Goal: Information Seeking & Learning: Find contact information

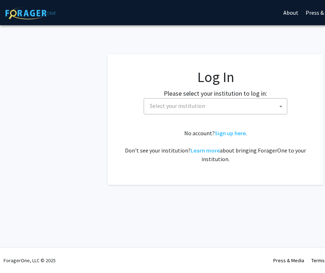
select select
click at [211, 96] on label "Please select your institution to log in:" at bounding box center [216, 93] width 104 height 10
click at [208, 104] on span "Select your institution" at bounding box center [217, 106] width 140 height 15
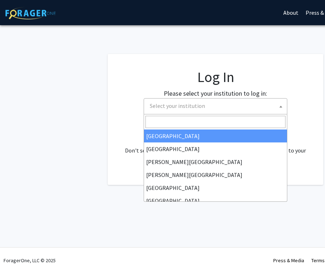
type input "h"
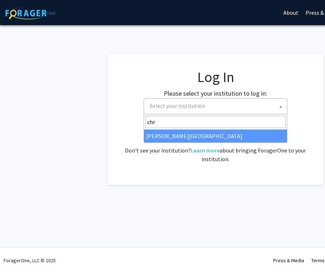
type input "chr"
select select "5"
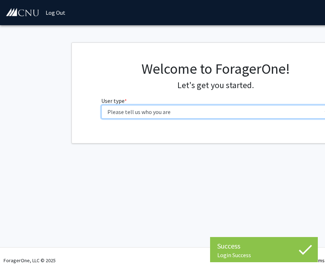
select select "1: undergrad"
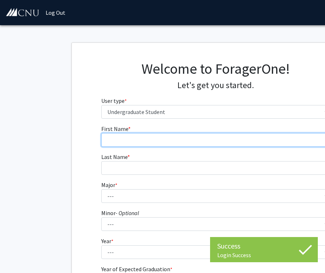
click at [187, 136] on input "First Name * required" at bounding box center [215, 140] width 229 height 14
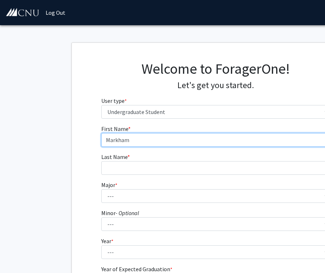
type input "Markham"
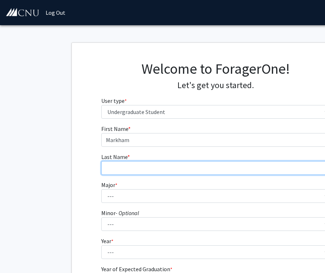
click at [152, 165] on input "Last Name * required" at bounding box center [215, 168] width 229 height 14
type input "Puhlick"
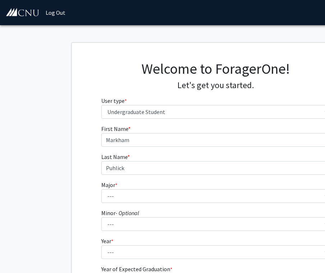
click at [67, 133] on fg-get-started "Welcome to ForagerOne! Let's get you started. User type * required Please tell …" at bounding box center [215, 184] width 431 height 284
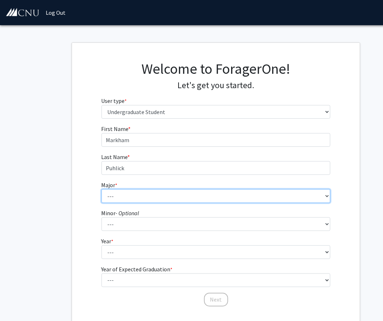
select select "5: 616"
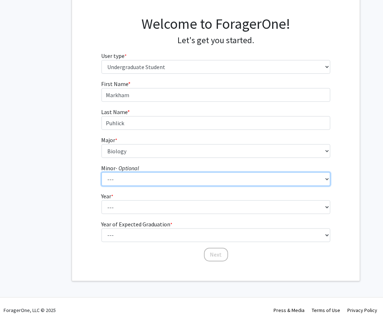
scroll to position [45, 0]
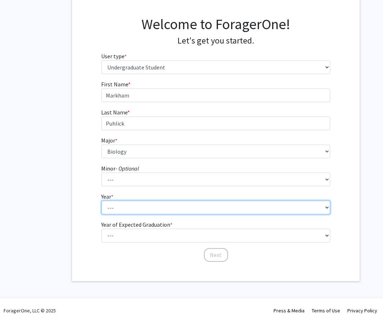
select select "4: senior"
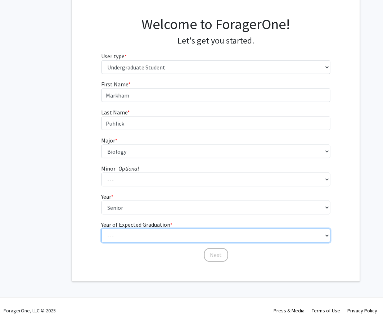
select select "3: 2027"
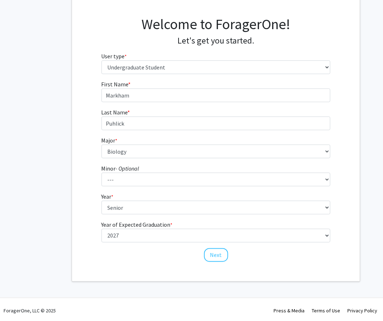
click at [87, 253] on div "First Name * required [PERSON_NAME] Last Name * required [PERSON_NAME] Major * …" at bounding box center [216, 171] width 288 height 183
click at [209, 258] on button "Next" at bounding box center [216, 255] width 24 height 14
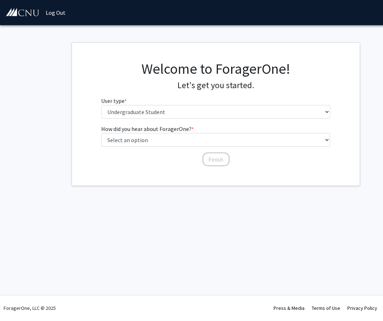
scroll to position [0, 0]
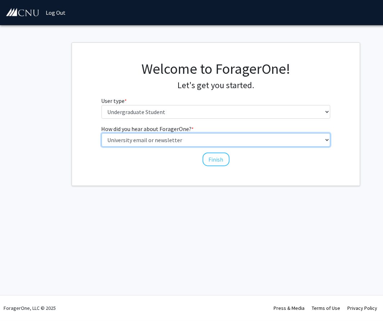
select select "5: other"
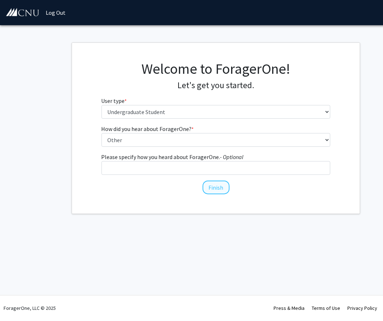
click at [210, 191] on button "Finish" at bounding box center [215, 187] width 27 height 14
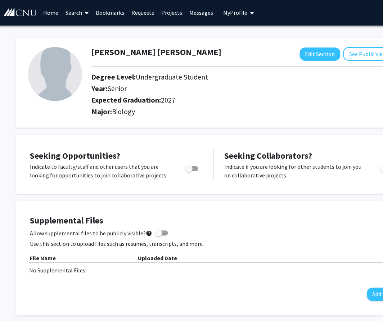
scroll to position [0, 0]
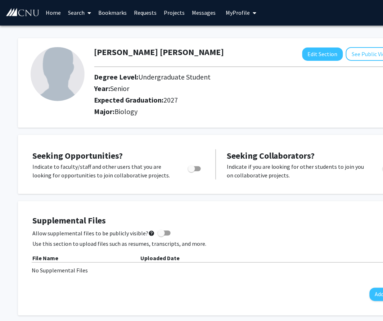
click at [173, 13] on link "Projects" at bounding box center [174, 12] width 28 height 25
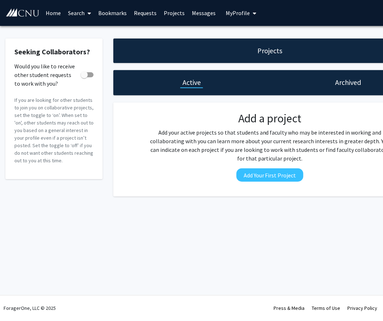
click at [46, 10] on link "Home" at bounding box center [53, 12] width 22 height 25
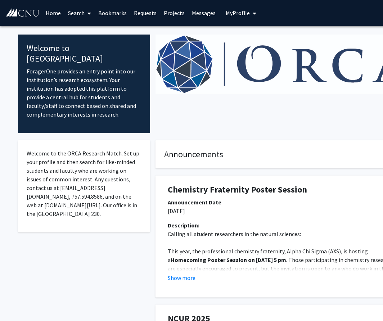
click at [78, 11] on link "Search" at bounding box center [79, 12] width 30 height 25
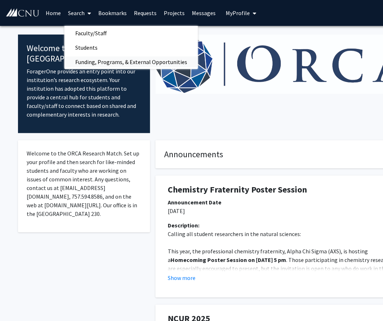
click at [97, 63] on span "Funding, Programs, & External Opportunities" at bounding box center [130, 62] width 133 height 14
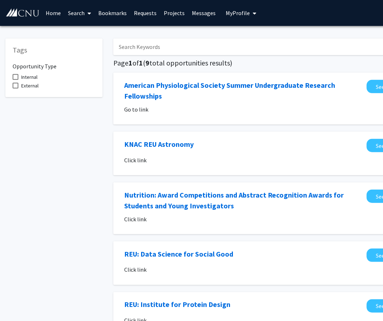
click at [81, 13] on link "Search" at bounding box center [79, 12] width 30 height 25
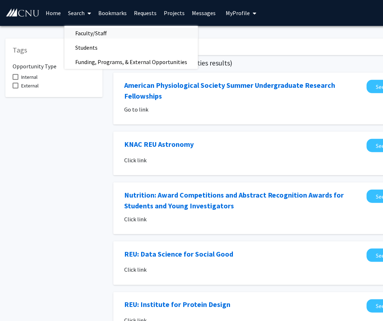
click at [83, 29] on span "Faculty/Staff" at bounding box center [90, 33] width 53 height 14
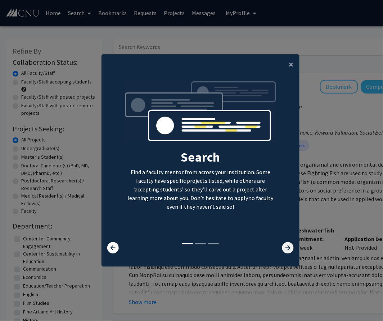
click at [283, 248] on icon at bounding box center [288, 248] width 12 height 12
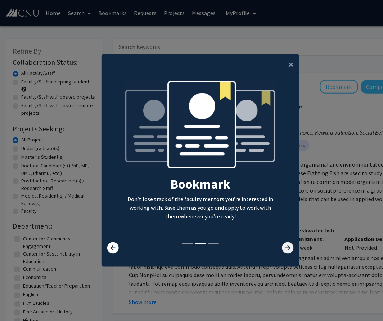
click at [283, 248] on icon at bounding box center [288, 248] width 12 height 12
click at [291, 253] on icon at bounding box center [288, 248] width 12 height 12
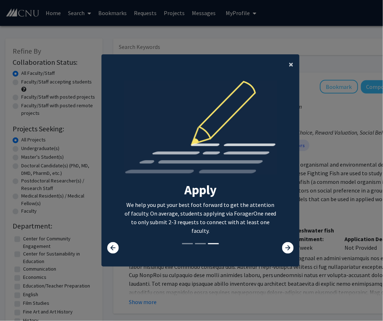
click at [292, 62] on span "×" at bounding box center [291, 64] width 5 height 11
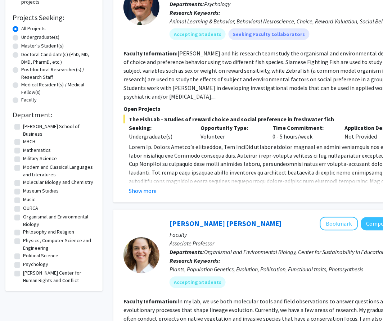
scroll to position [101, 0]
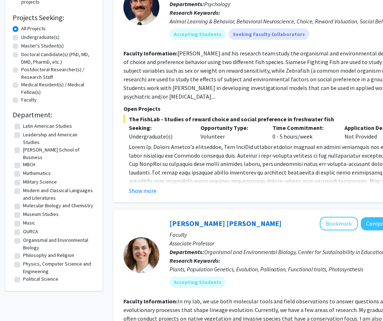
click at [23, 161] on label "MBCH" at bounding box center [29, 165] width 12 height 8
click at [23, 161] on input "MBCH" at bounding box center [25, 163] width 5 height 5
checkbox input "true"
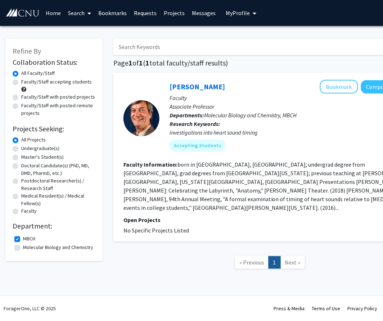
click at [23, 245] on label "Molecular Biology and Chemistry" at bounding box center [58, 247] width 70 height 8
click at [23, 245] on input "Molecular Biology and Chemistry" at bounding box center [25, 245] width 5 height 5
checkbox input "true"
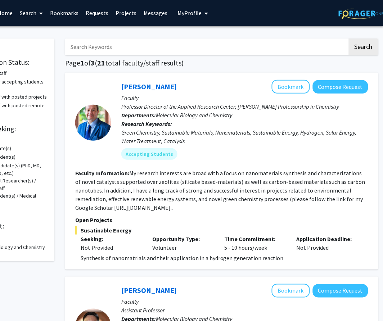
scroll to position [0, 48]
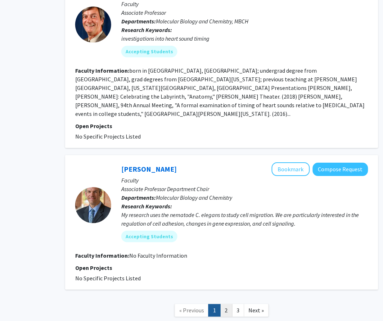
click at [224, 273] on link "2" at bounding box center [226, 310] width 12 height 13
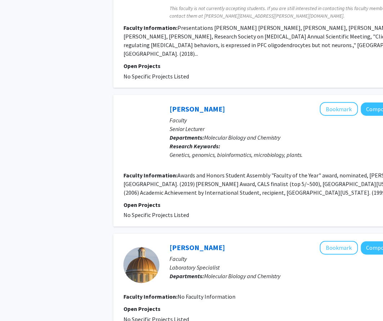
scroll to position [599, 0]
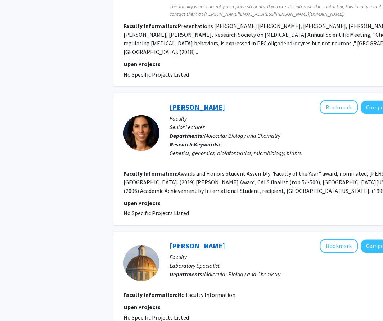
click at [184, 102] on link "[PERSON_NAME]" at bounding box center [196, 106] width 55 height 9
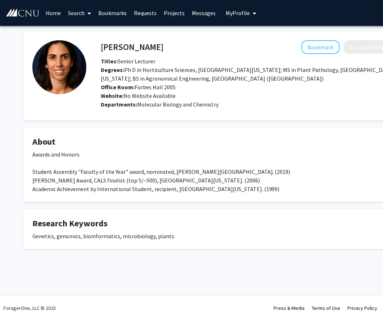
click at [115, 47] on h4 "[PERSON_NAME]" at bounding box center [132, 46] width 63 height 13
drag, startPoint x: 115, startPoint y: 47, endPoint x: 183, endPoint y: 47, distance: 67.9
click at [163, 47] on h4 "[PERSON_NAME]" at bounding box center [132, 46] width 63 height 13
copy h4 "[PERSON_NAME]"
